Goal: Task Accomplishment & Management: Use online tool/utility

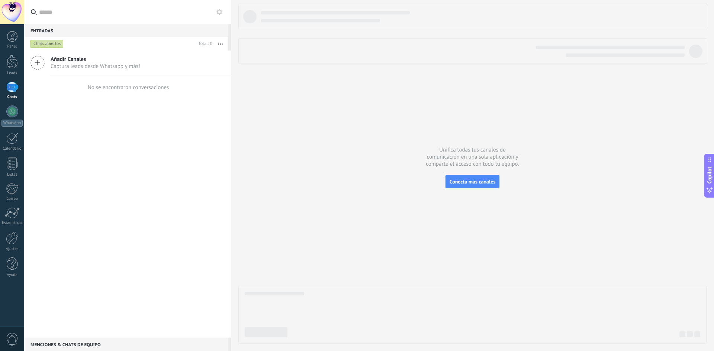
drag, startPoint x: 541, startPoint y: 0, endPoint x: 333, endPoint y: 65, distance: 218.9
click at [333, 65] on div at bounding box center [472, 174] width 468 height 340
click at [13, 67] on div at bounding box center [12, 62] width 11 height 14
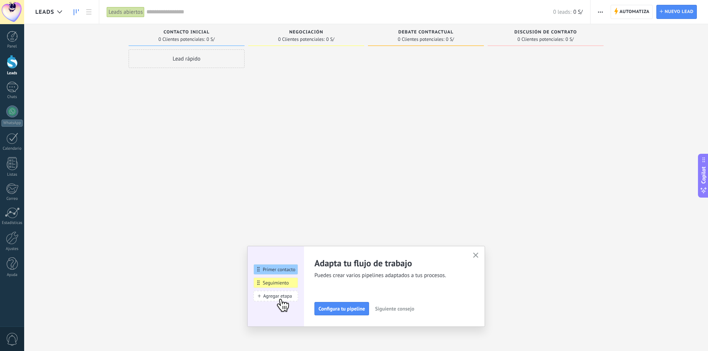
click at [477, 253] on icon "button" at bounding box center [476, 256] width 6 height 6
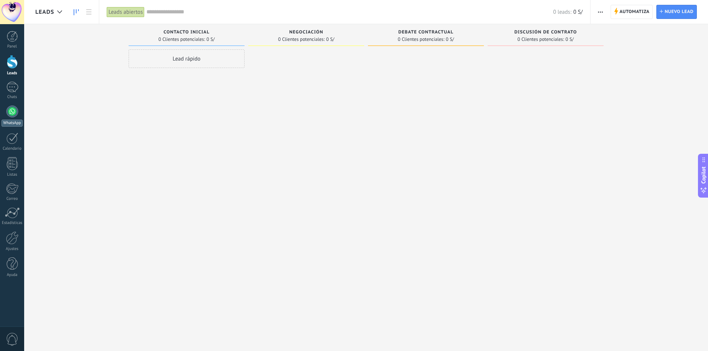
click at [16, 117] on link "WhatsApp" at bounding box center [12, 116] width 24 height 21
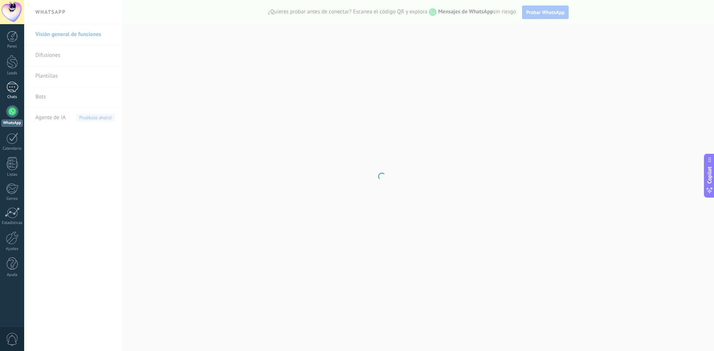
click at [13, 86] on div at bounding box center [12, 87] width 12 height 11
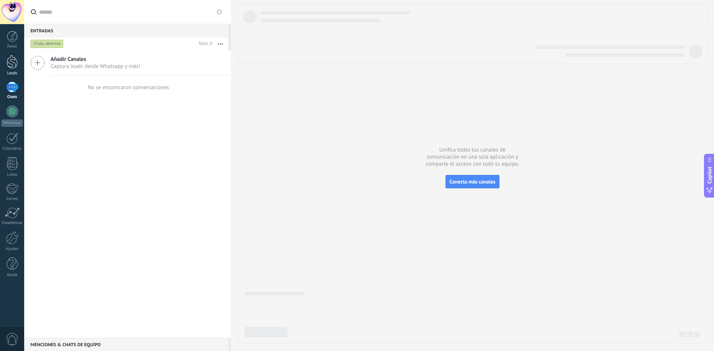
click at [13, 65] on div at bounding box center [12, 62] width 11 height 14
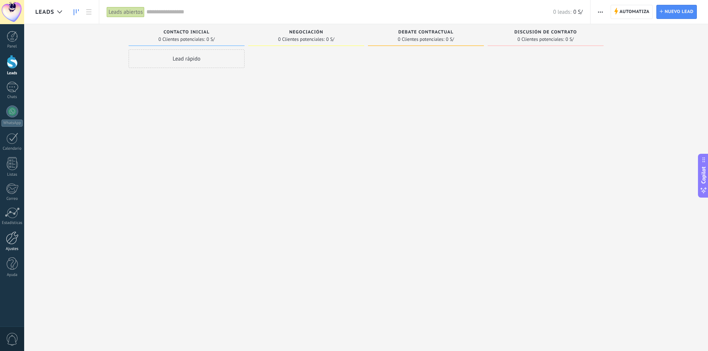
click at [15, 237] on div at bounding box center [12, 238] width 13 height 13
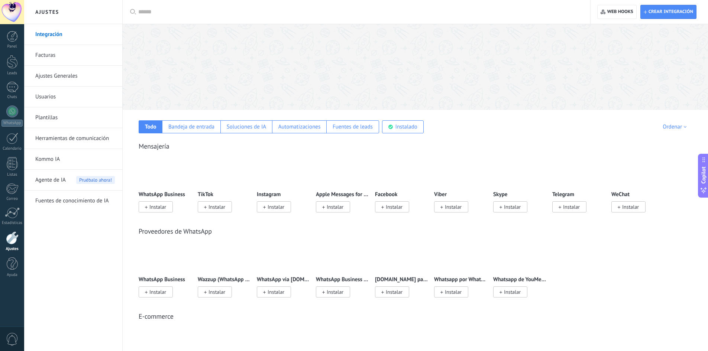
scroll to position [37, 0]
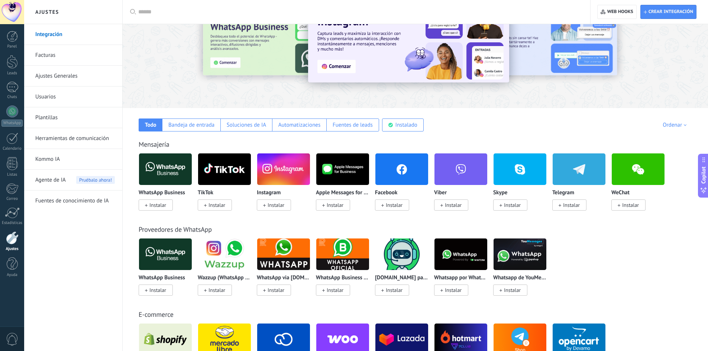
click at [282, 205] on span "Instalar" at bounding box center [276, 205] width 17 height 7
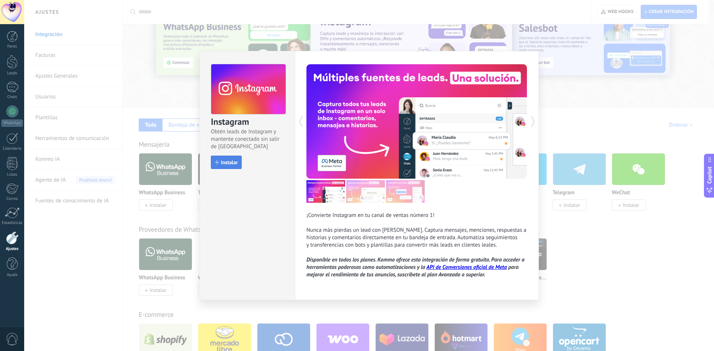
click at [224, 161] on span "Instalar" at bounding box center [229, 162] width 17 height 5
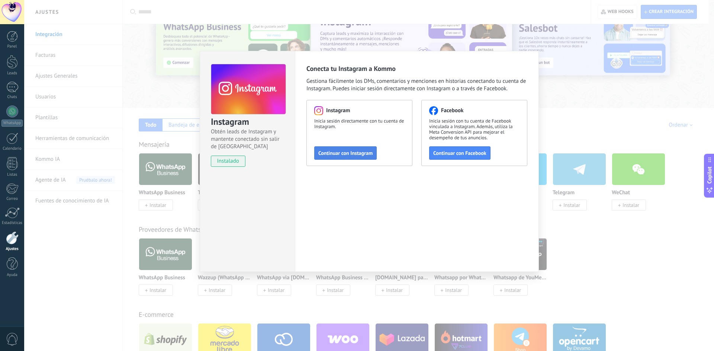
click at [353, 153] on span "Continuar con Instagram" at bounding box center [345, 153] width 54 height 5
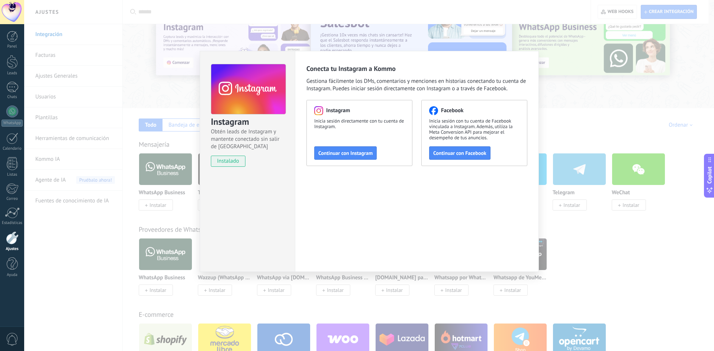
click at [598, 95] on div "Instagram Obtén leads de Instagram y mantente conectado sin salir de Kommo inst…" at bounding box center [368, 175] width 689 height 351
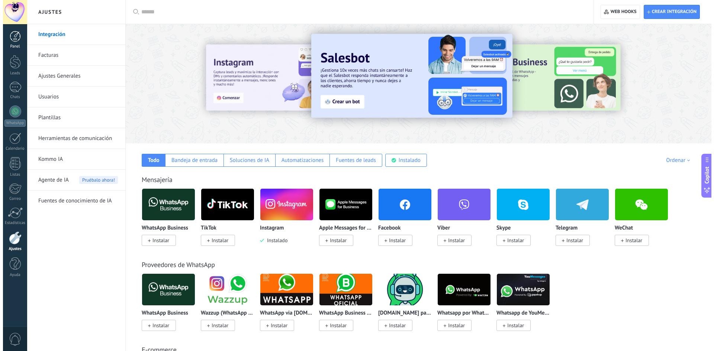
scroll to position [0, 0]
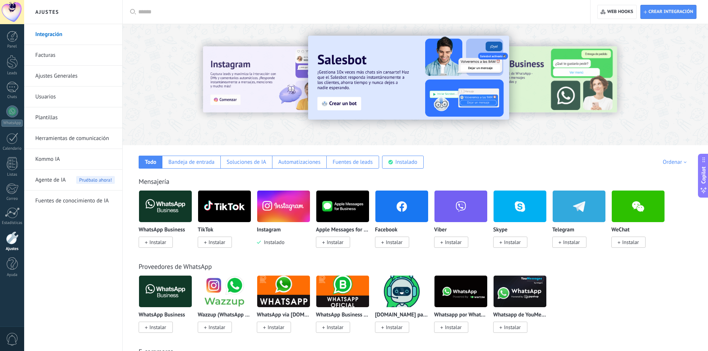
click at [9, 334] on span "0" at bounding box center [12, 339] width 13 height 13
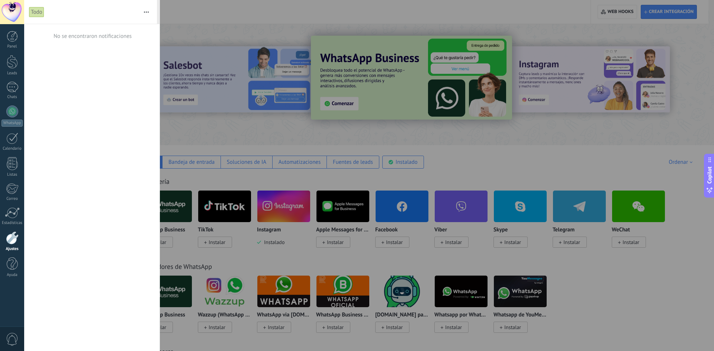
click at [7, 12] on div at bounding box center [12, 12] width 24 height 24
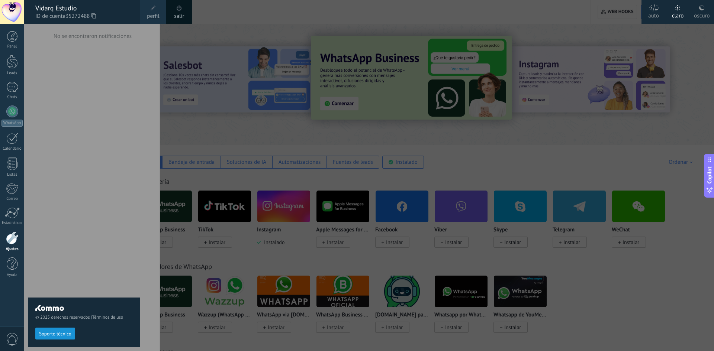
drag, startPoint x: 16, startPoint y: 287, endPoint x: 30, endPoint y: 255, distance: 34.9
click at [16, 287] on div "Panel Leads Chats WhatsApp Clientes" at bounding box center [24, 175] width 48 height 303
